Goal: Task Accomplishment & Management: Use online tool/utility

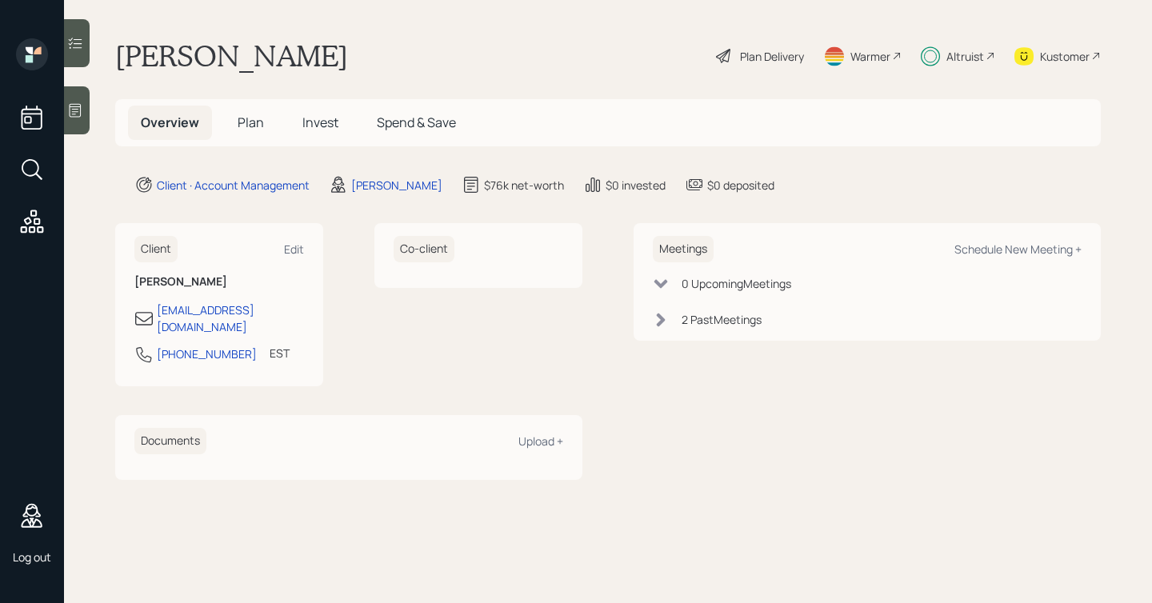
click at [256, 116] on span "Plan" at bounding box center [251, 123] width 26 height 18
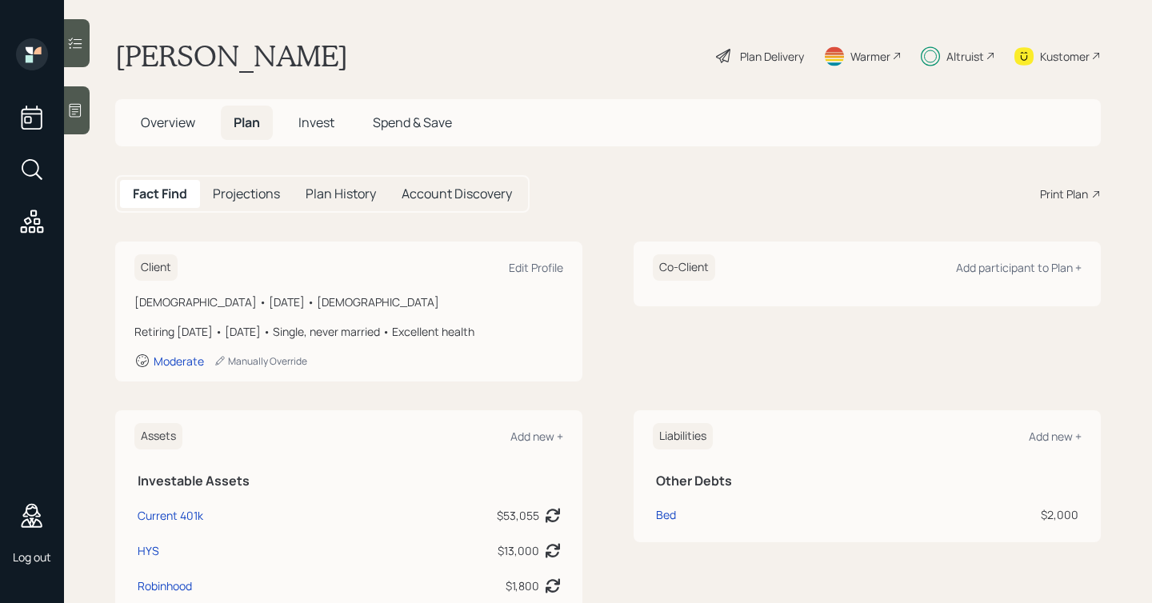
click at [1058, 196] on div "Print Plan" at bounding box center [1064, 194] width 48 height 17
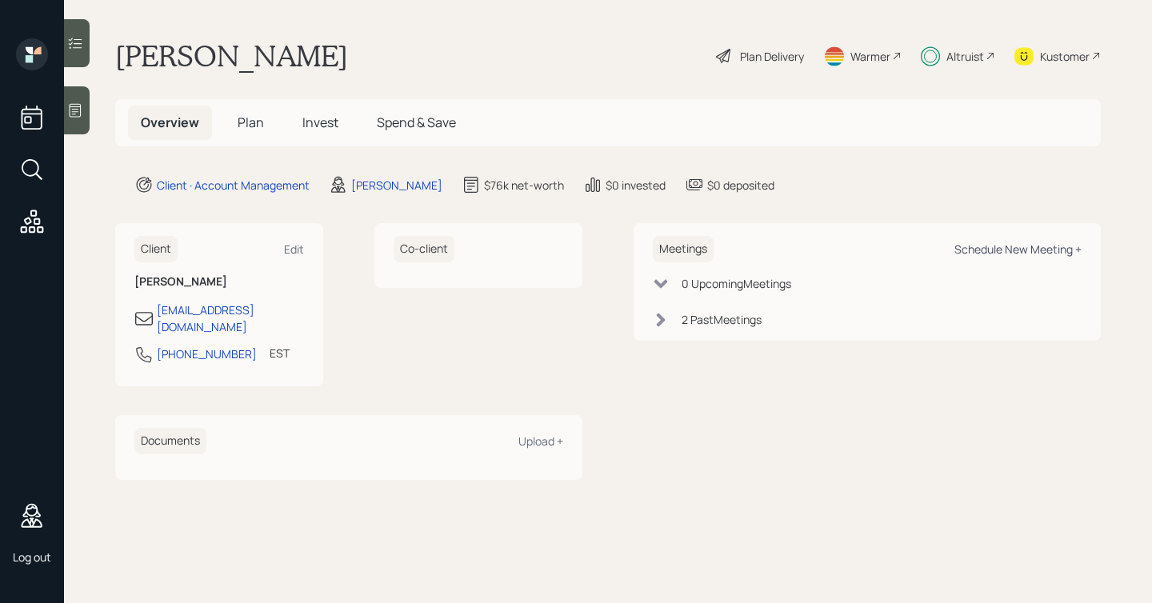
click at [992, 244] on div "Schedule New Meeting +" at bounding box center [1017, 249] width 127 height 15
select select "bffa7908-1b2a-4c79-9bb6-f0ec9aed22d3"
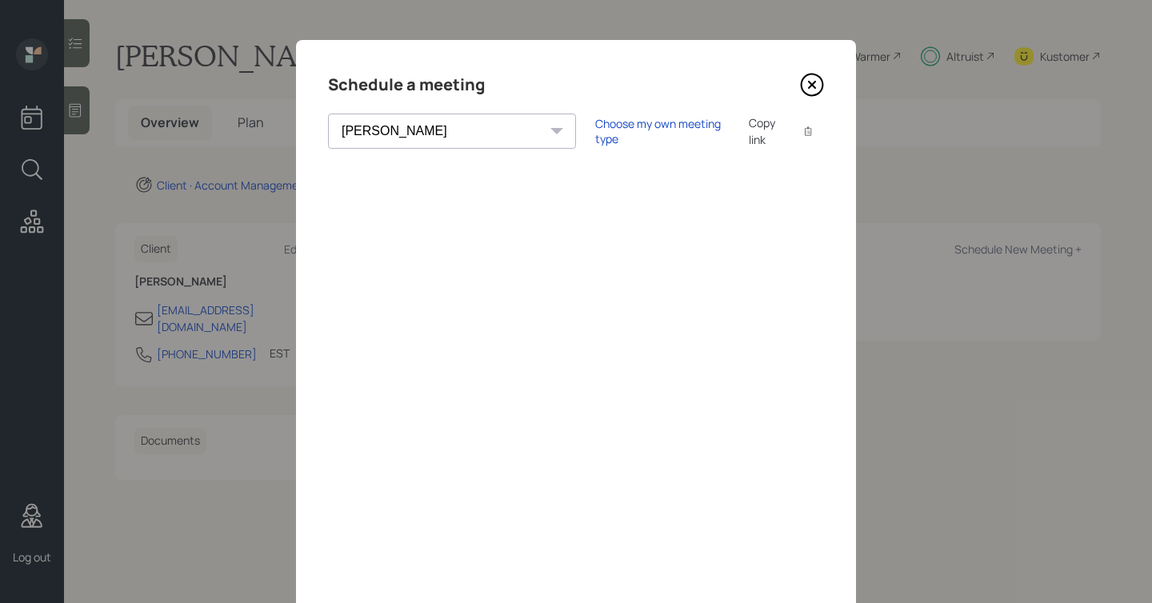
click at [749, 134] on div "Copy link" at bounding box center [767, 131] width 37 height 34
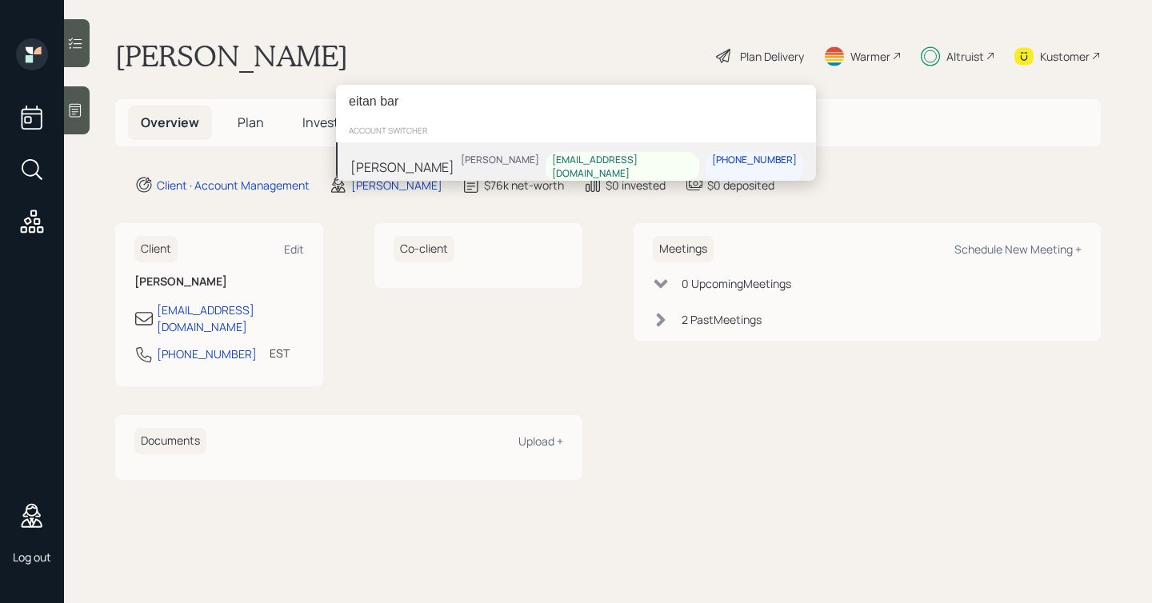
type input "eitan bar"
